Goal: Task Accomplishment & Management: Manage account settings

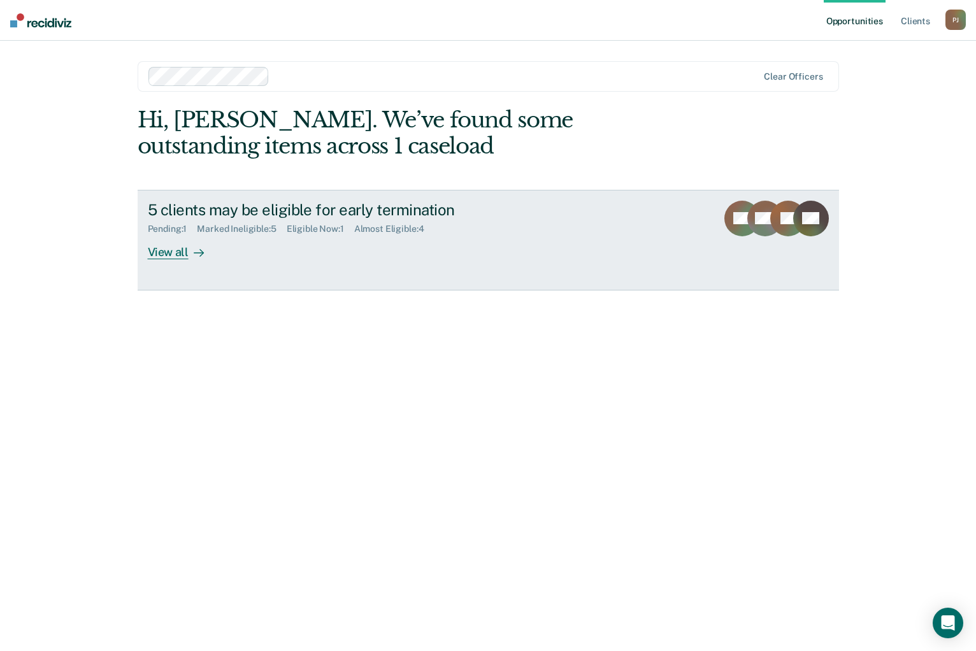
click at [399, 250] on div "5 clients may be eligible for early termination Pending : 1 Marked Ineligible :…" at bounding box center [387, 230] width 478 height 59
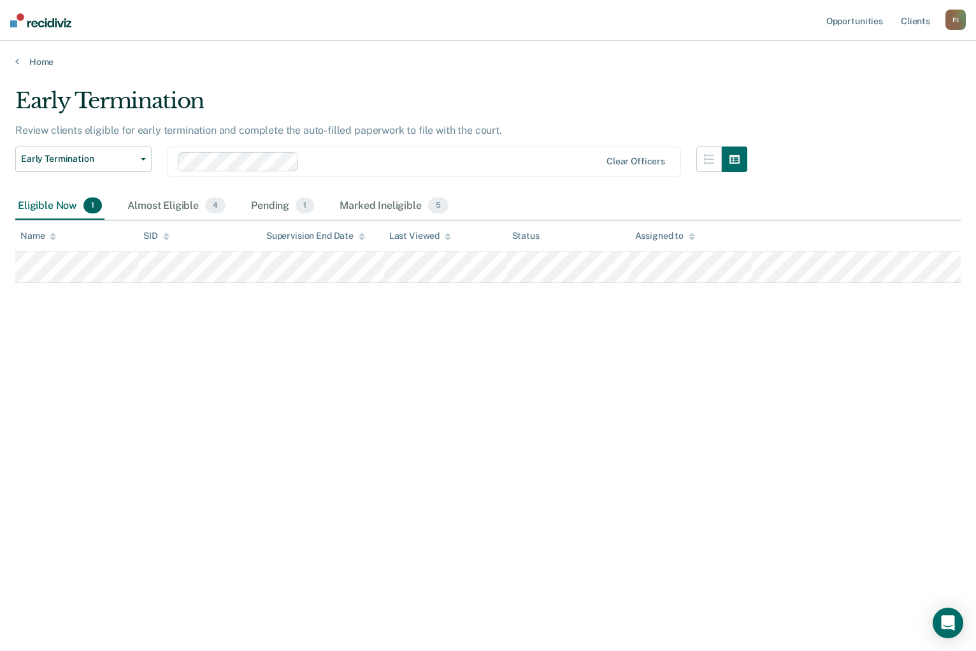
click at [276, 292] on div "Early Termination Review clients eligible for early termination and complete th…" at bounding box center [487, 321] width 945 height 467
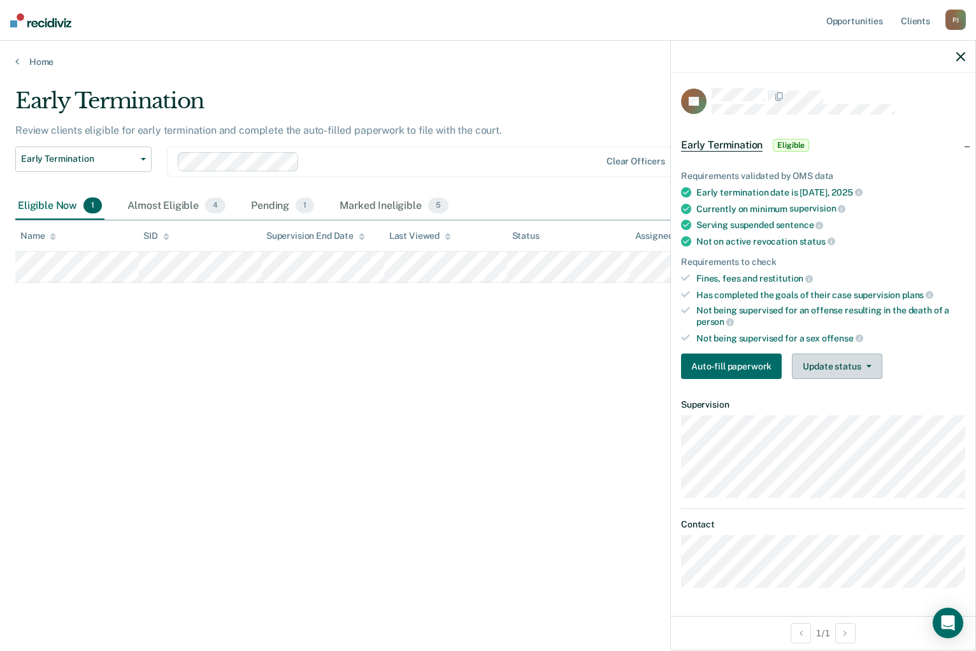
click at [818, 359] on button "Update status" at bounding box center [837, 365] width 90 height 25
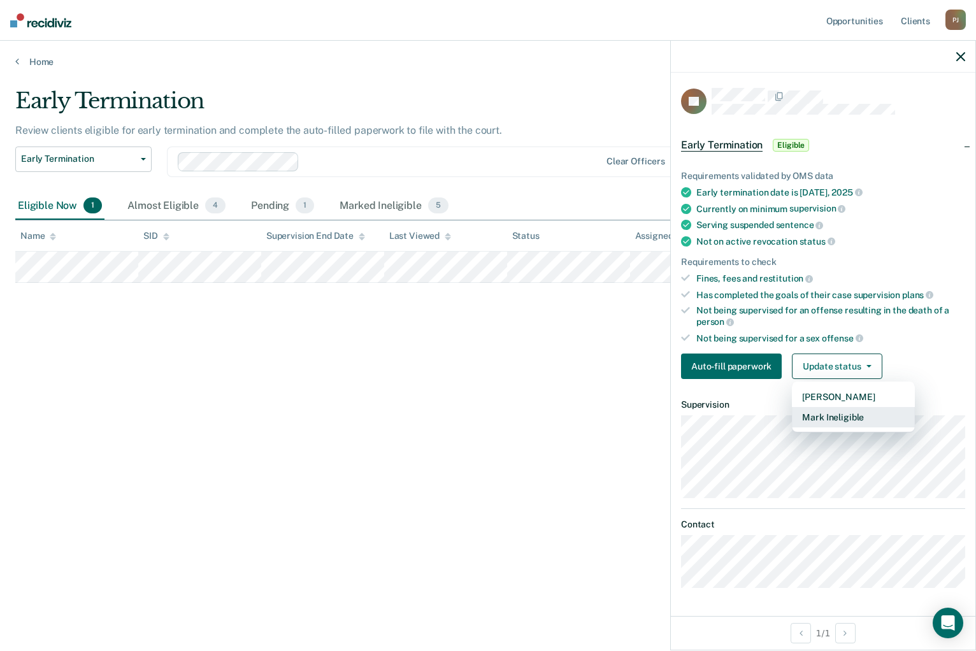
click at [813, 413] on button "Mark Ineligible" at bounding box center [853, 417] width 123 height 20
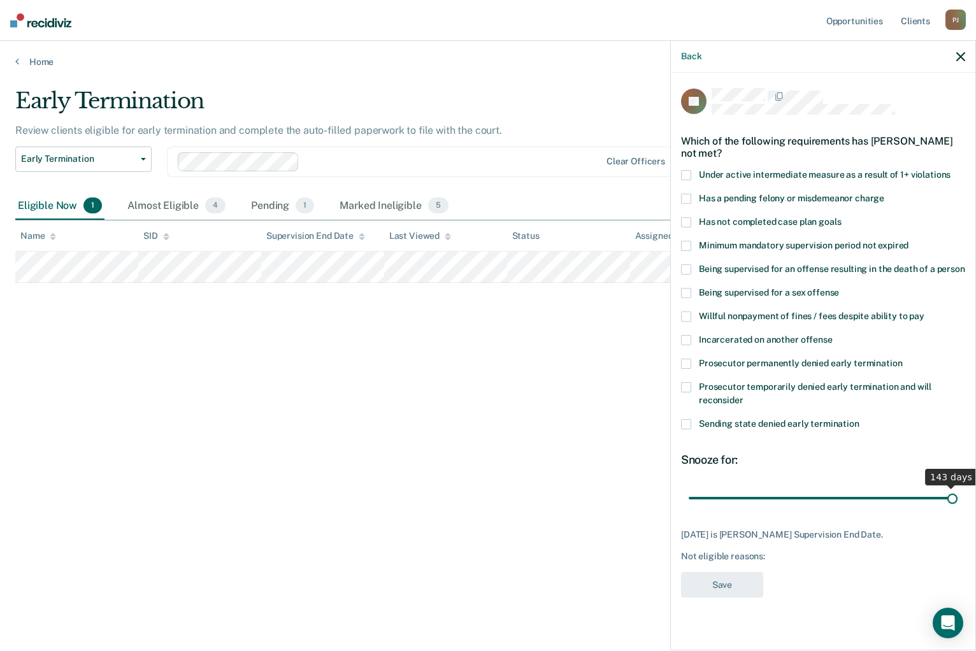
drag, startPoint x: 749, startPoint y: 481, endPoint x: 994, endPoint y: 469, distance: 245.5
type input "143"
click at [957, 487] on input "range" at bounding box center [822, 498] width 269 height 22
click at [681, 217] on span at bounding box center [686, 222] width 10 height 10
click at [841, 217] on input "Has not completed case plan goals" at bounding box center [841, 217] width 0 height 0
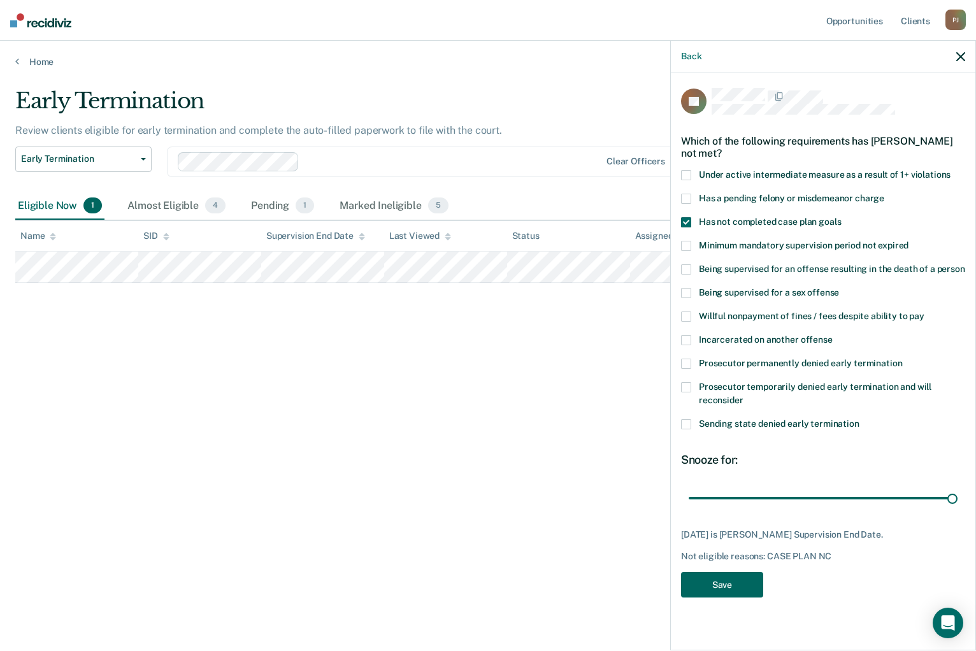
click at [721, 572] on button "Save" at bounding box center [722, 585] width 82 height 26
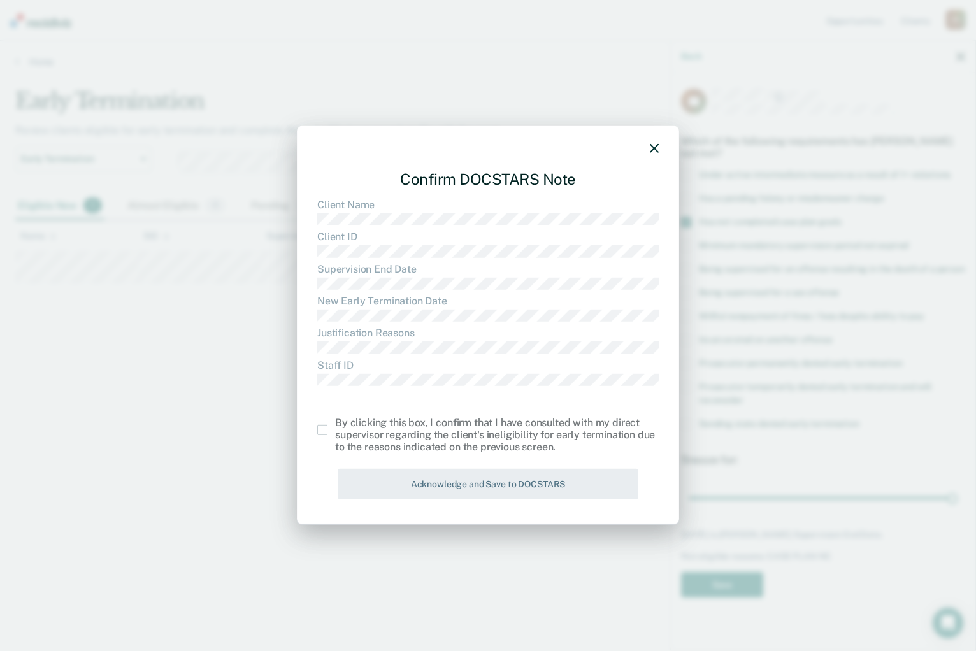
click at [318, 431] on span at bounding box center [322, 430] width 10 height 10
click at [335, 425] on input "checkbox" at bounding box center [335, 425] width 0 height 0
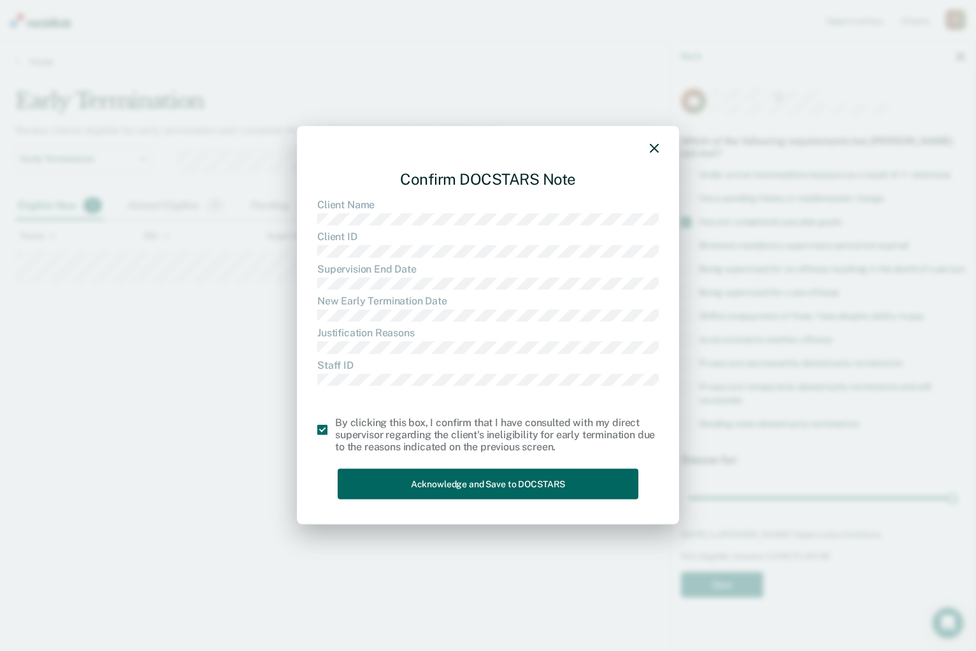
click at [411, 482] on button "Acknowledge and Save to DOCSTARS" at bounding box center [488, 483] width 301 height 31
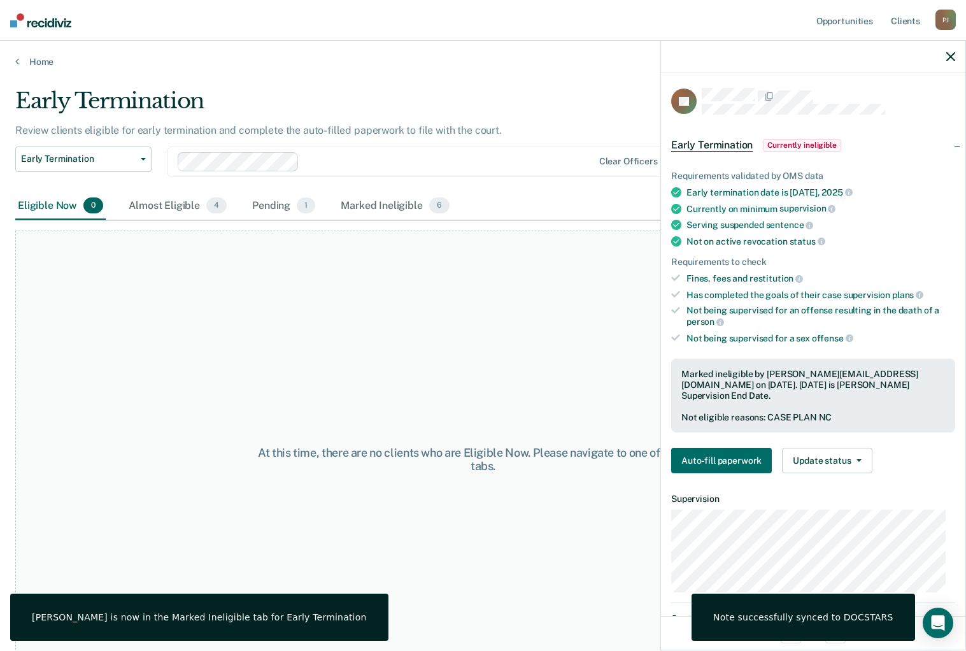
click at [947, 53] on icon "button" at bounding box center [950, 56] width 9 height 9
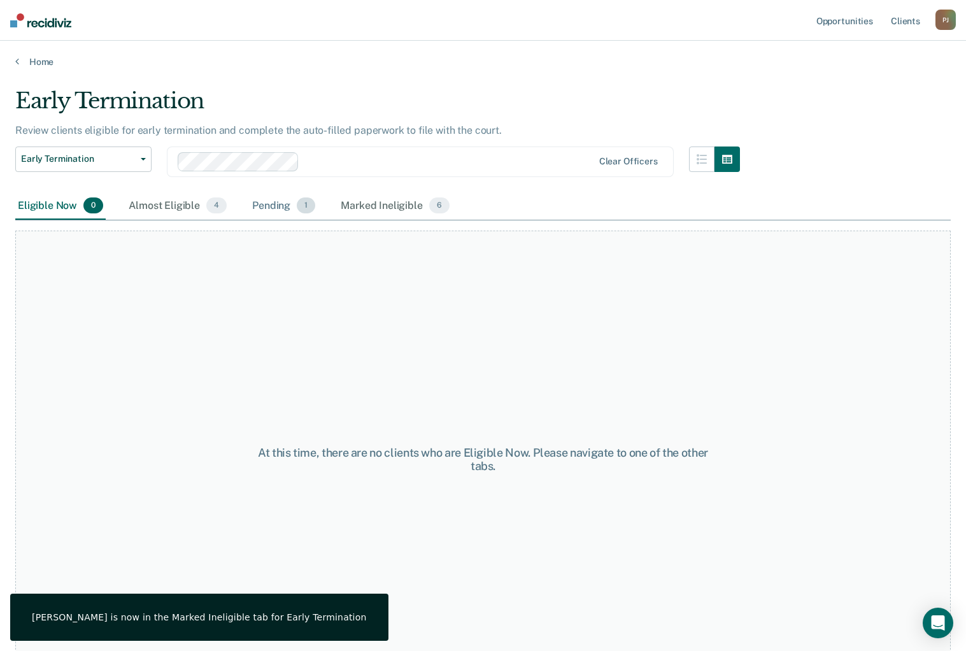
click at [269, 206] on div "Pending 1" at bounding box center [284, 206] width 68 height 28
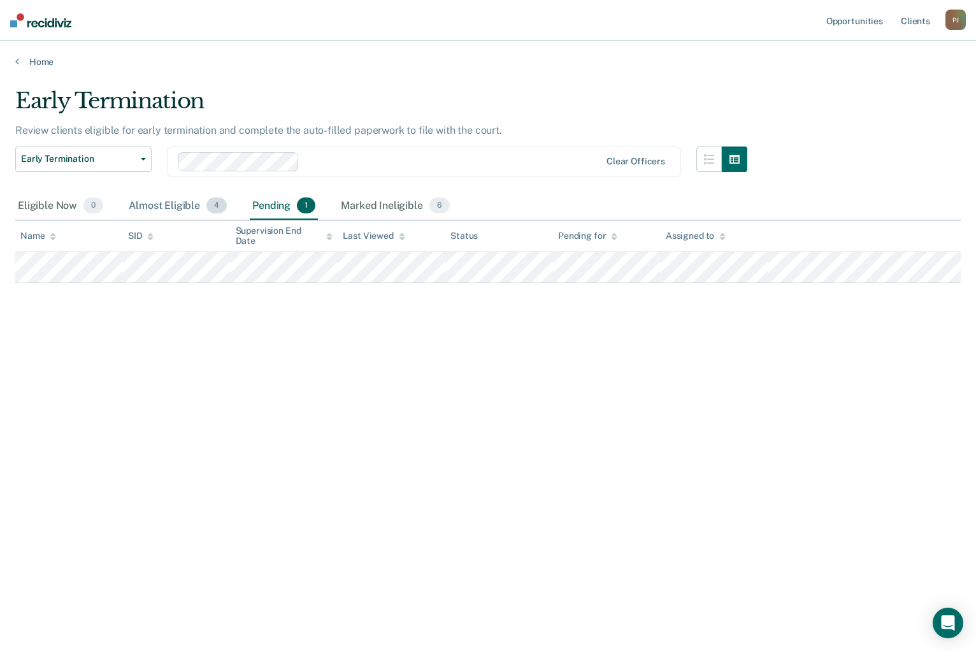
click at [185, 205] on div "Almost Eligible 4" at bounding box center [177, 206] width 103 height 28
